Goal: Navigation & Orientation: Understand site structure

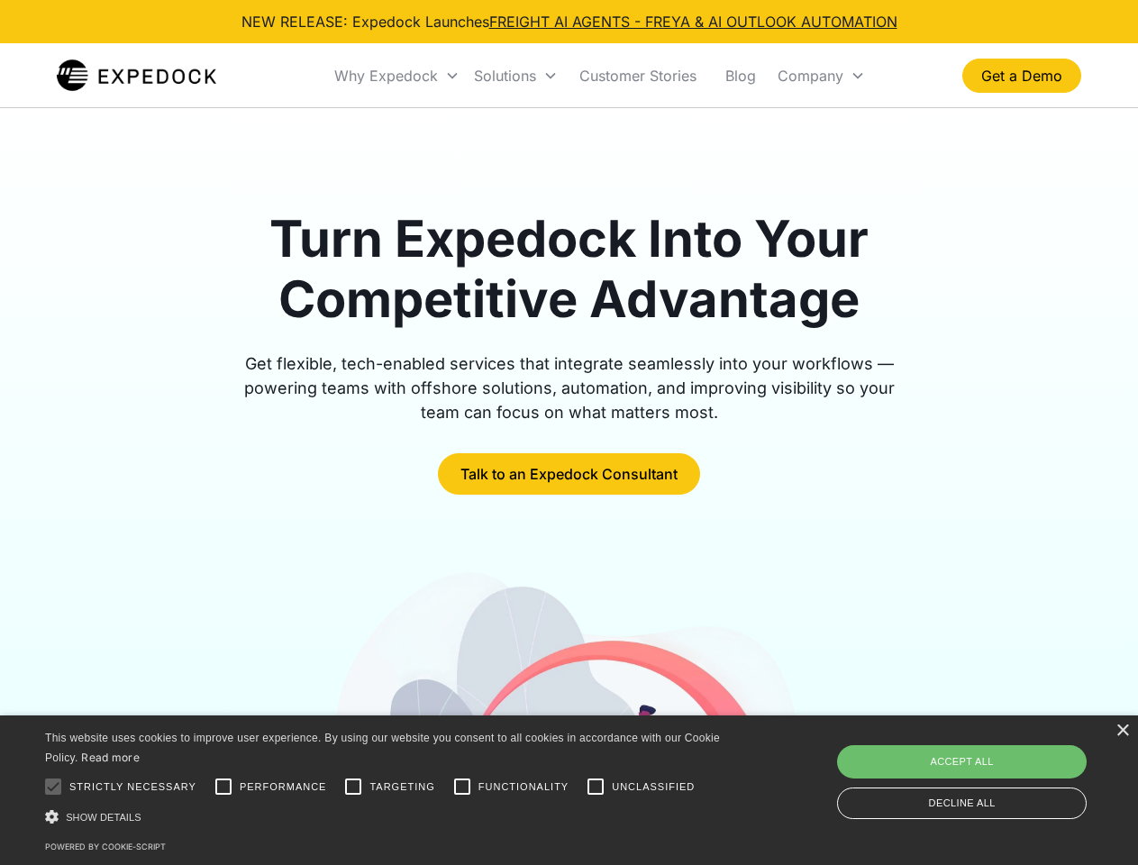
click at [397, 76] on div "Why Expedock" at bounding box center [386, 76] width 104 height 18
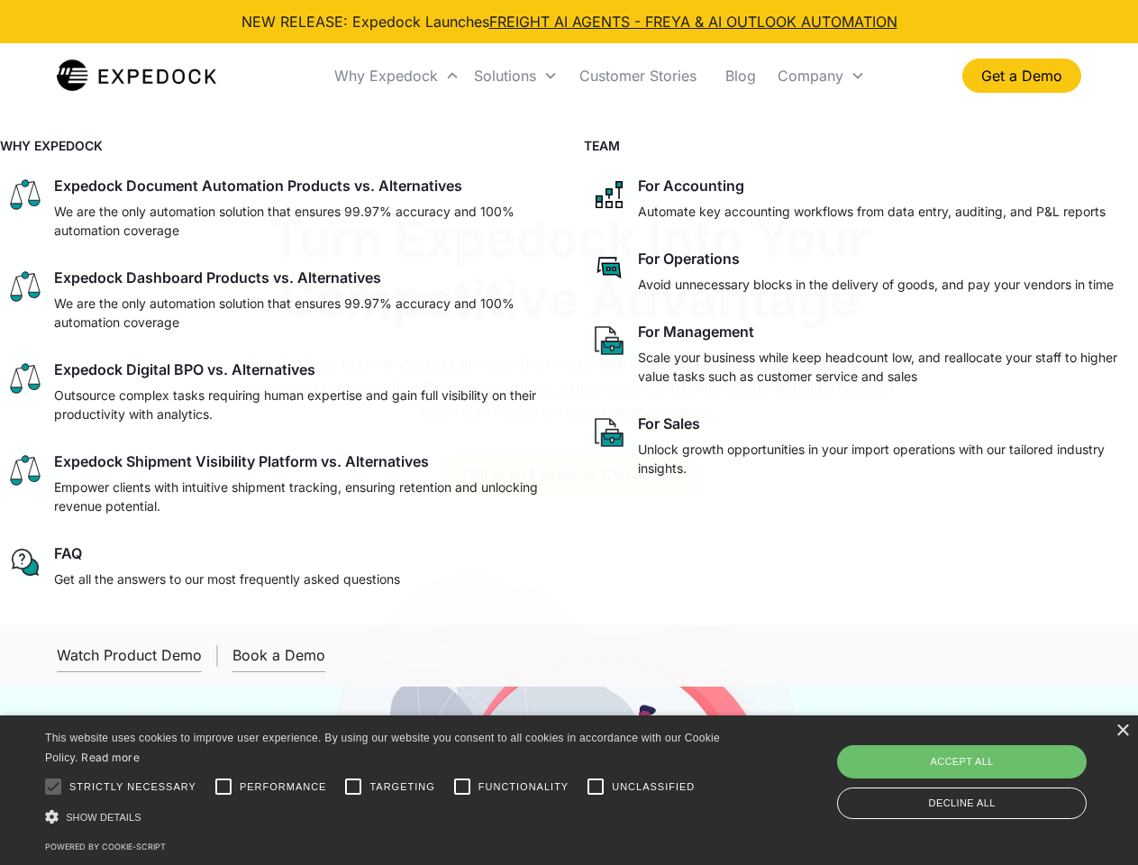
click at [515, 76] on div "Solutions" at bounding box center [505, 76] width 62 height 18
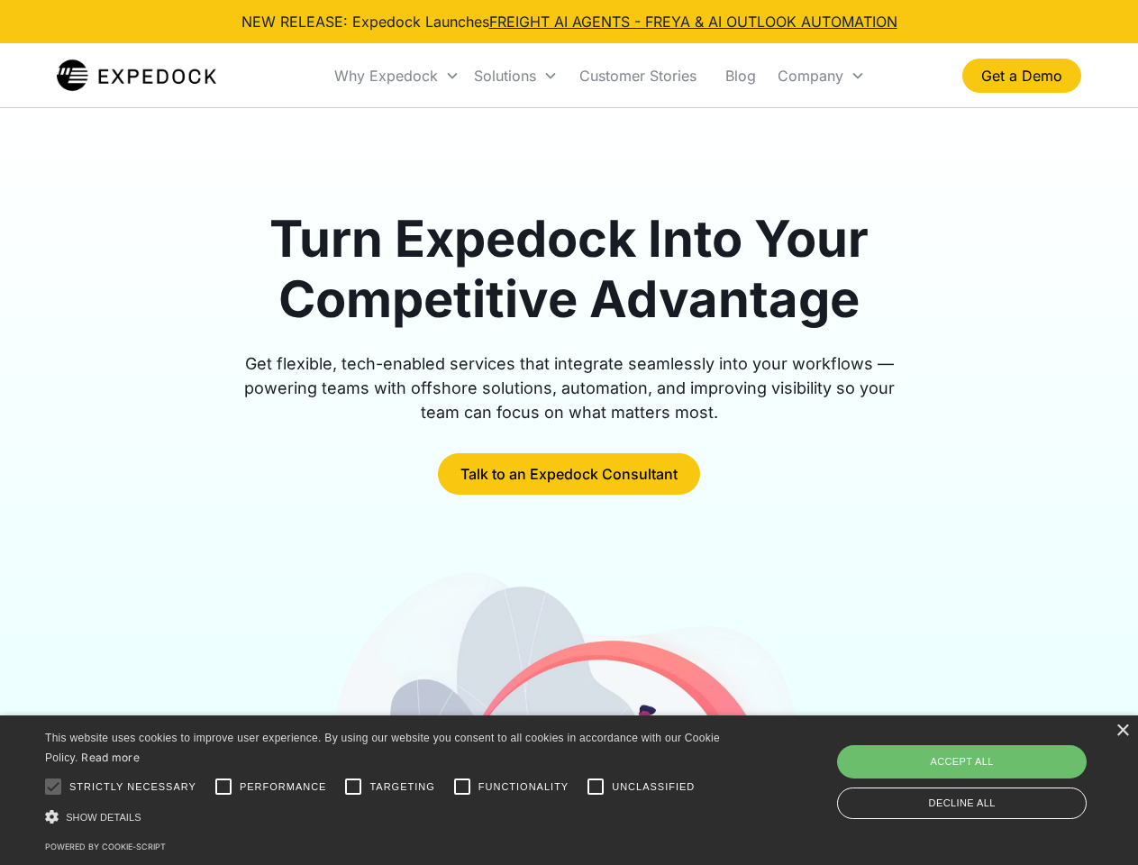
click at [821, 76] on div "Company" at bounding box center [811, 76] width 66 height 18
click at [53, 787] on div at bounding box center [53, 787] width 36 height 36
click at [223, 787] on input "Performance" at bounding box center [223, 787] width 36 height 36
checkbox input "true"
click at [353, 787] on input "Targeting" at bounding box center [353, 787] width 36 height 36
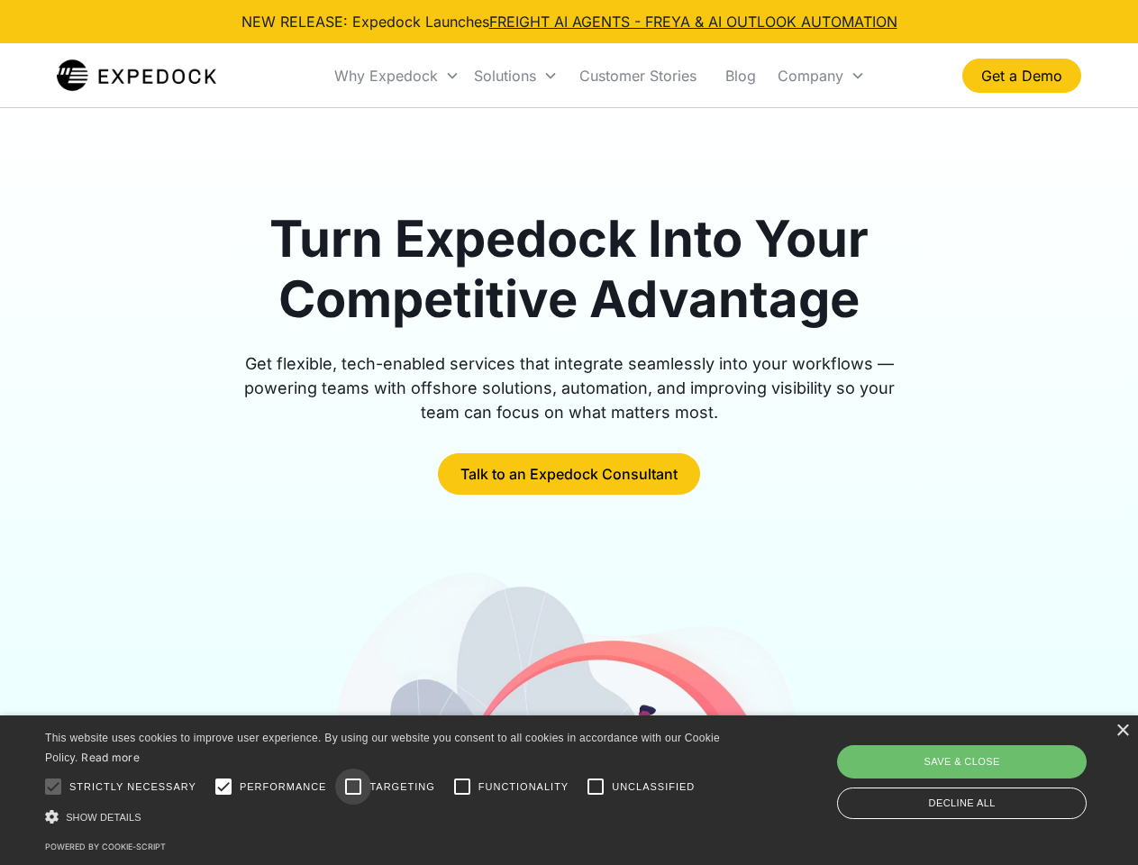
checkbox input "true"
click at [462, 787] on input "Functionality" at bounding box center [462, 787] width 36 height 36
checkbox input "true"
click at [596, 787] on input "Unclassified" at bounding box center [596, 787] width 36 height 36
checkbox input "true"
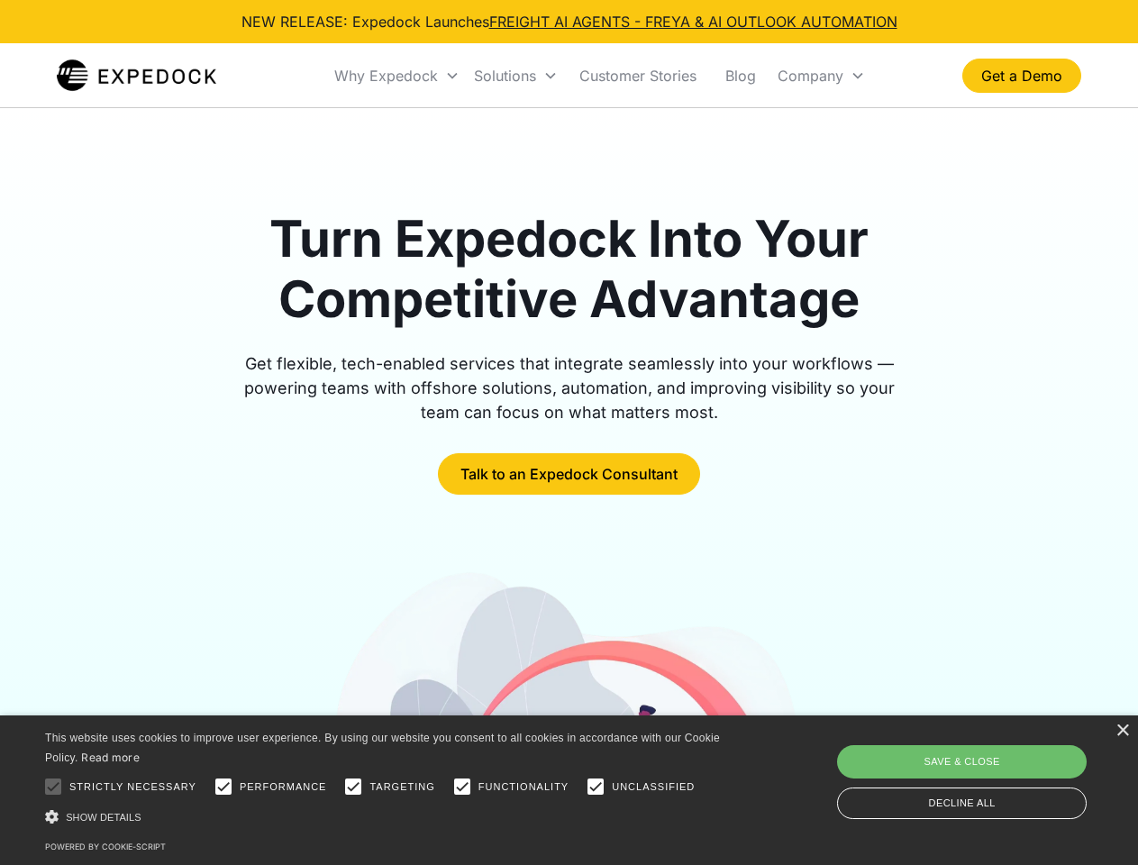
click at [386, 816] on div "Show details Hide details" at bounding box center [385, 816] width 681 height 19
